Goal: Navigation & Orientation: Find specific page/section

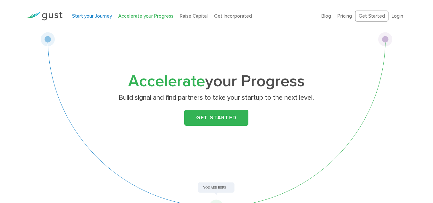
click at [99, 18] on link "Start your Journey" at bounding box center [92, 16] width 40 height 6
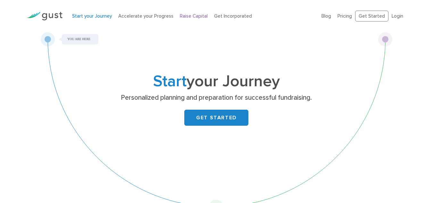
click at [194, 14] on link "Raise Capital" at bounding box center [194, 16] width 28 height 6
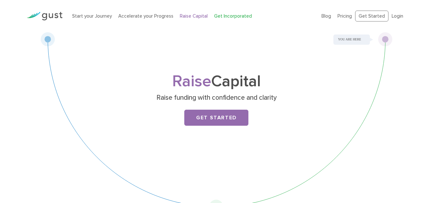
click at [226, 14] on link "Get Incorporated" at bounding box center [233, 16] width 38 height 6
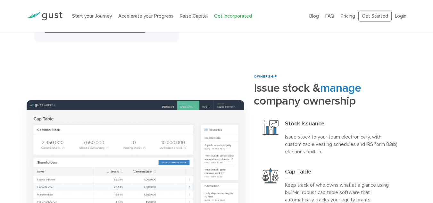
scroll to position [499, 0]
